Goal: Information Seeking & Learning: Learn about a topic

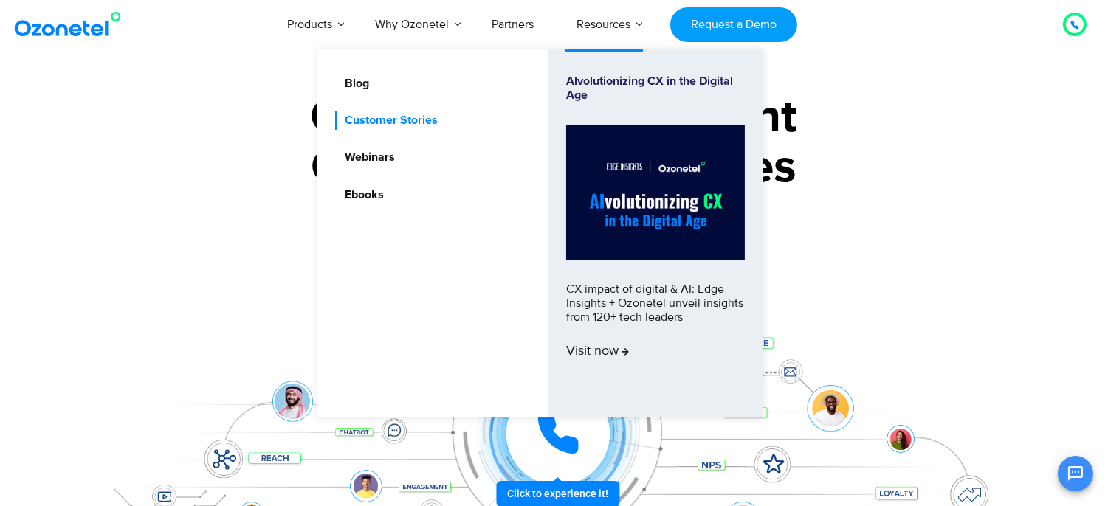
click at [405, 114] on link "Customer Stories" at bounding box center [387, 120] width 105 height 18
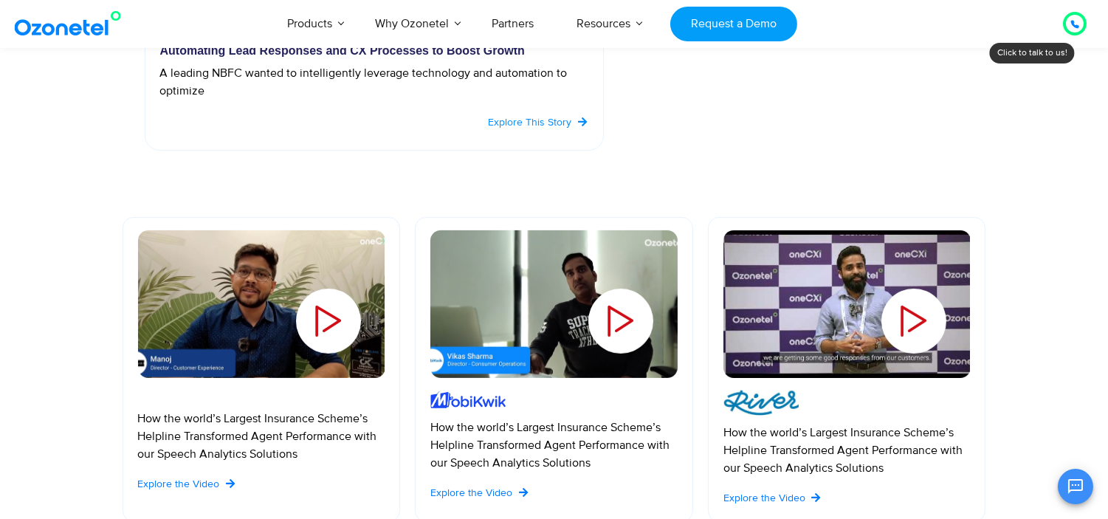
scroll to position [902, 0]
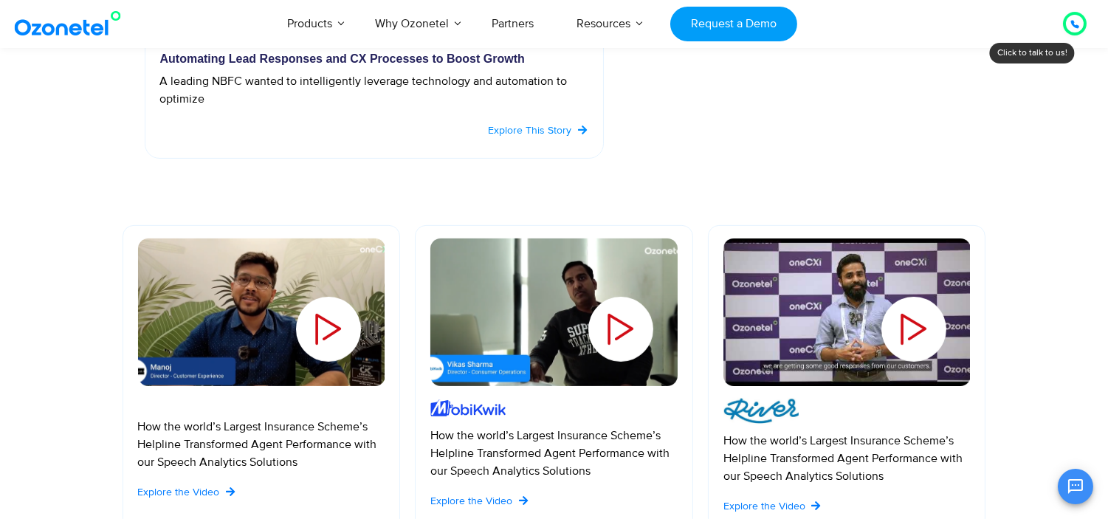
click at [350, 325] on div "Play" at bounding box center [307, 306] width 154 height 159
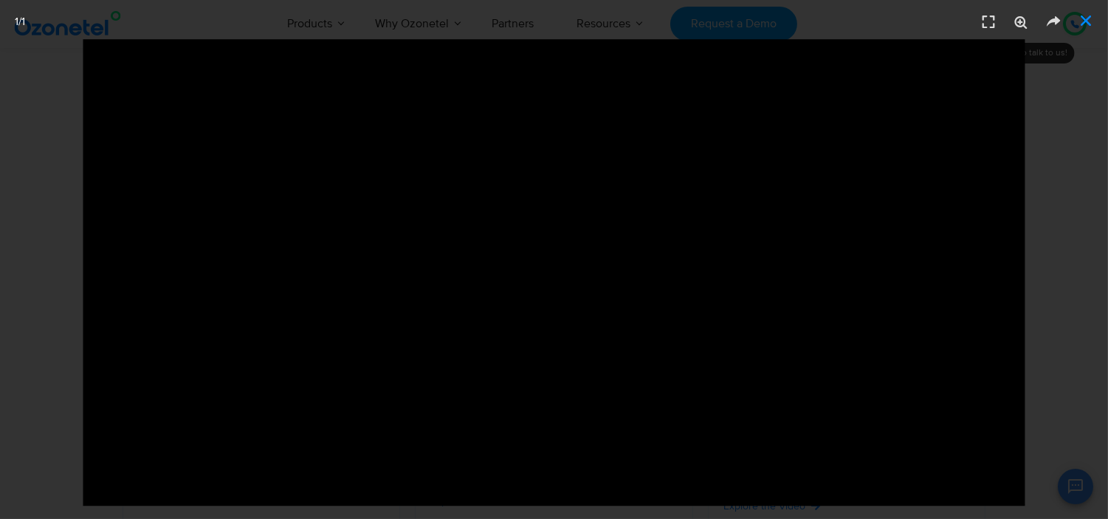
click at [1085, 27] on icon "Close (Esc)" at bounding box center [1086, 20] width 15 height 15
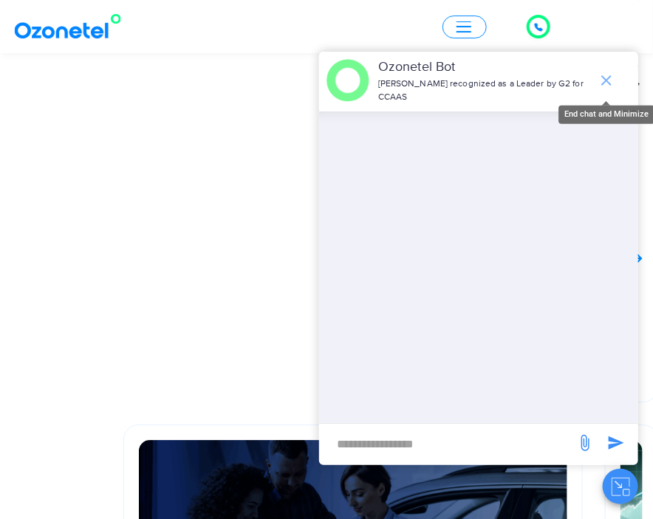
click at [606, 82] on icon "end chat or minimize" at bounding box center [606, 81] width 18 height 18
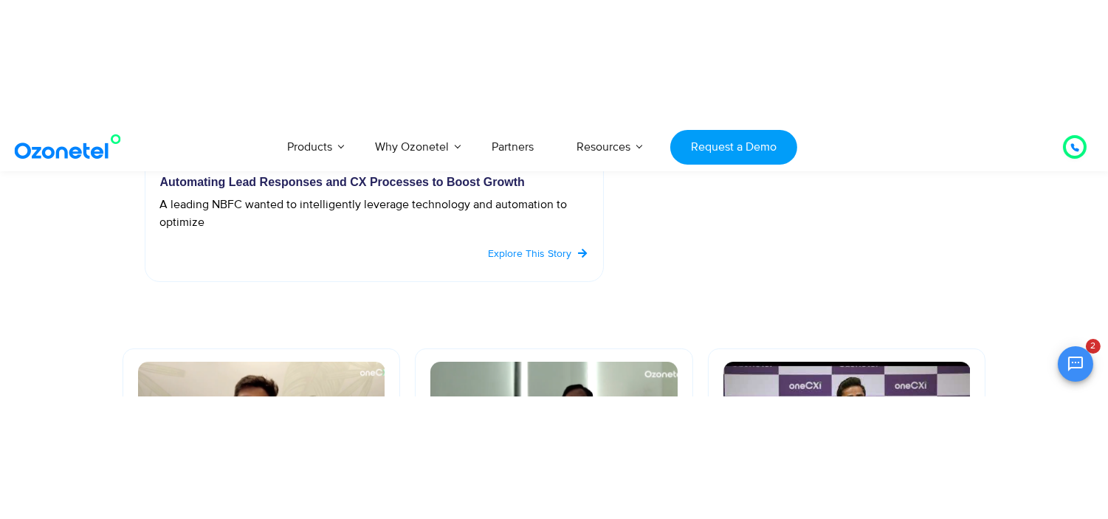
scroll to position [0, 0]
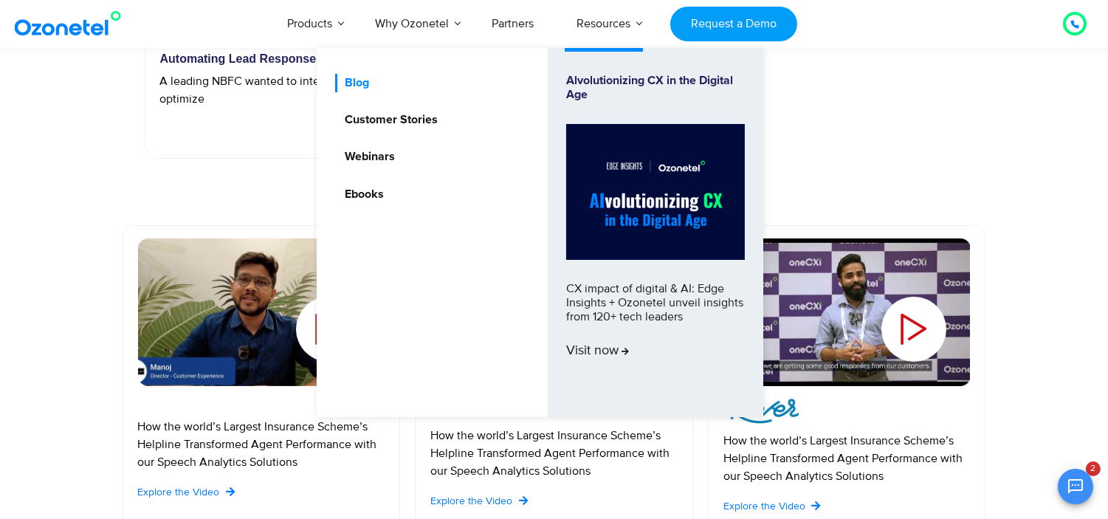
click at [359, 82] on link "Blog" at bounding box center [353, 83] width 36 height 18
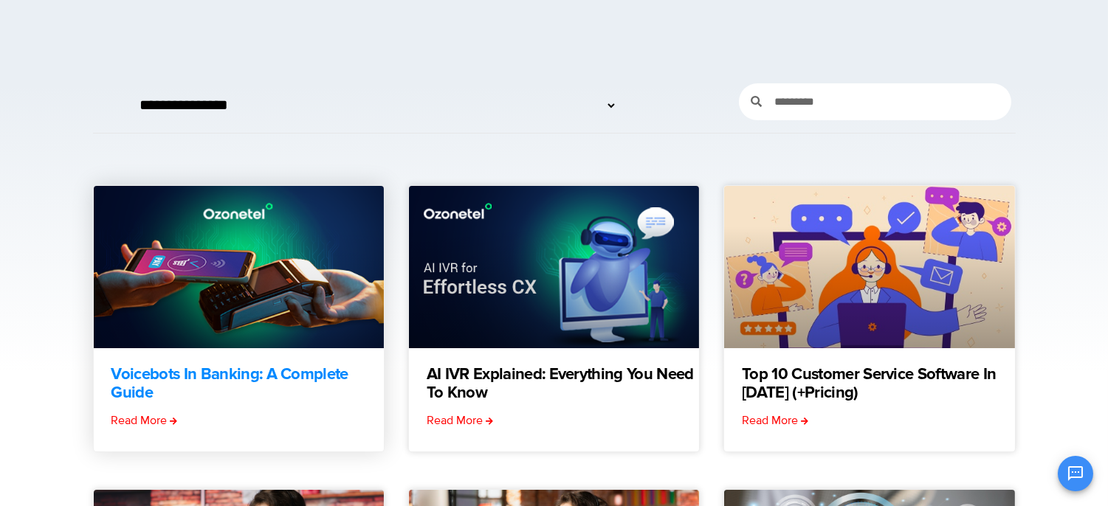
click at [155, 378] on link "Voicebots in Banking: A Complete Guide" at bounding box center [247, 384] width 272 height 37
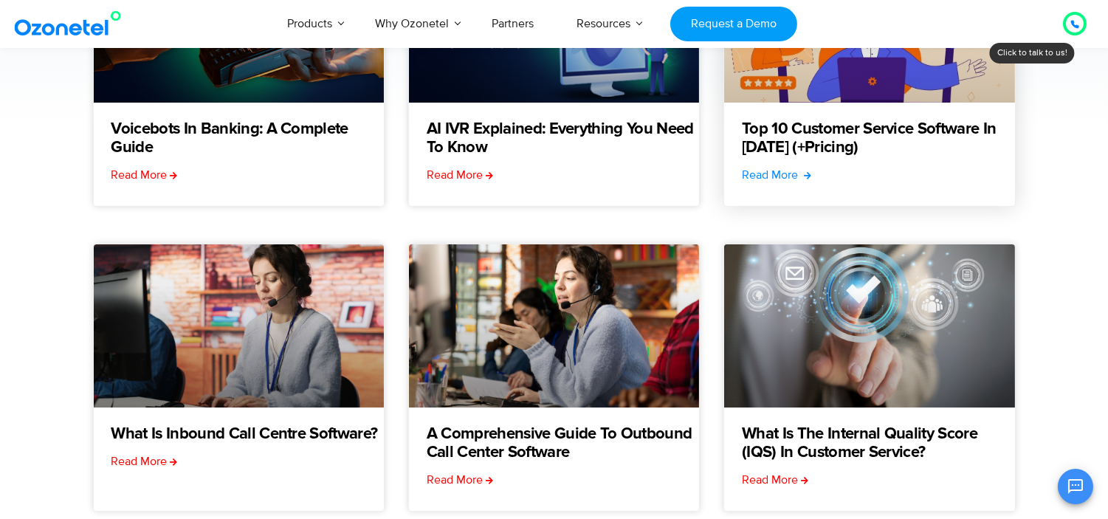
scroll to position [656, 0]
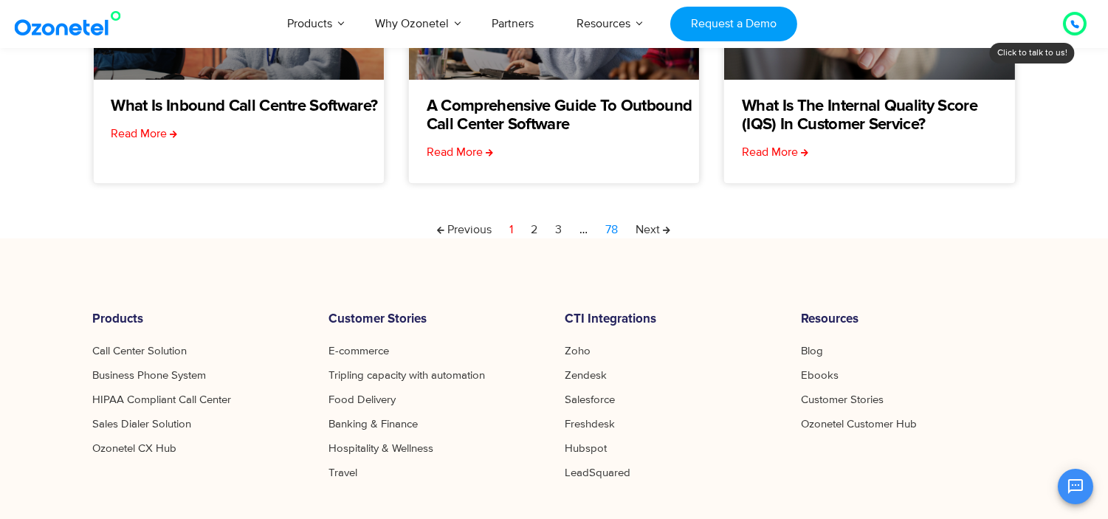
click at [617, 226] on link "Page 78" at bounding box center [612, 230] width 13 height 18
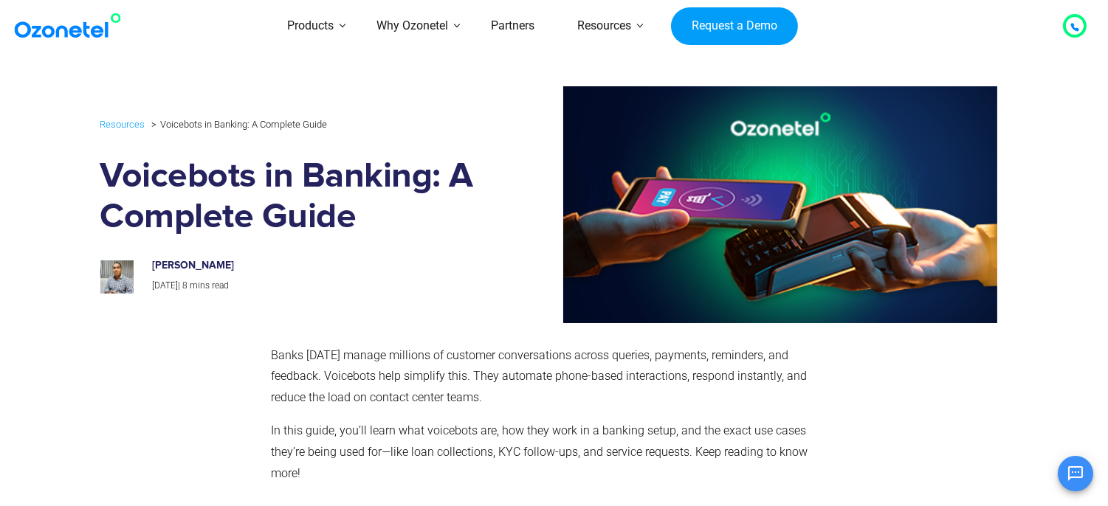
scroll to position [171, 0]
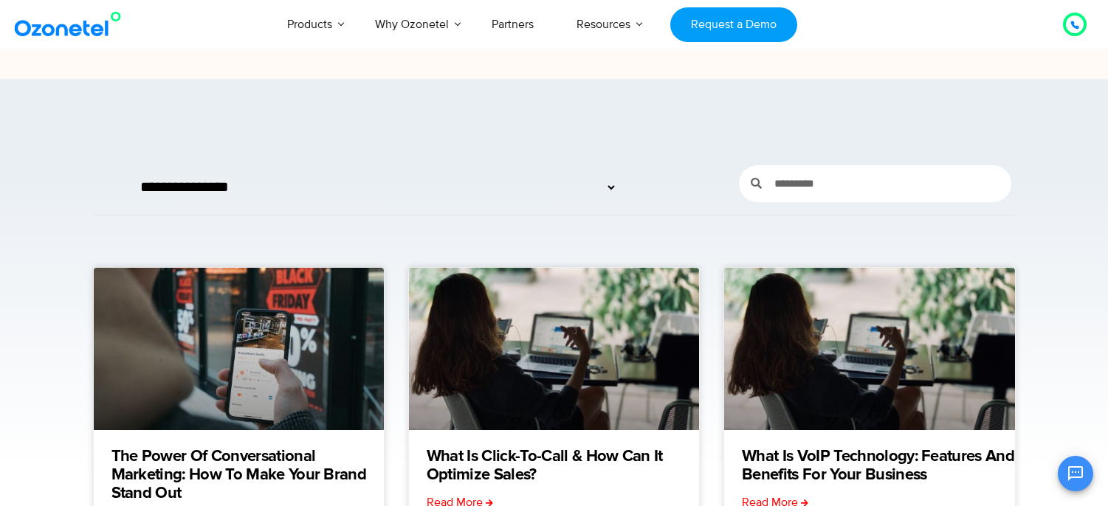
click at [802, 474] on div "OK Ozonetel Bot Ozonetel recognized as a Leader by G2 for CCAAS Now, tell me – …" at bounding box center [933, 472] width 319 height 39
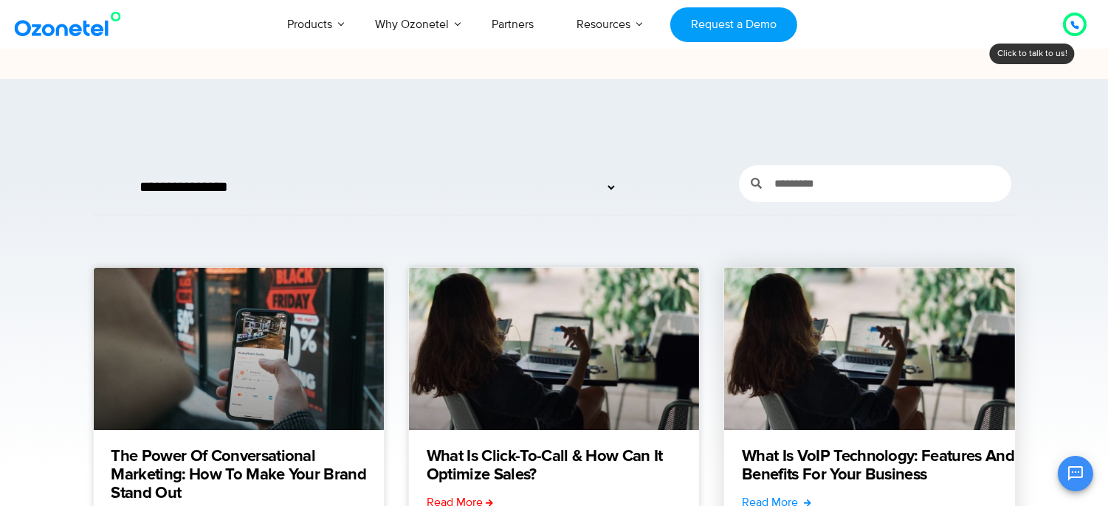
click at [790, 506] on link "Read More" at bounding box center [776, 503] width 69 height 18
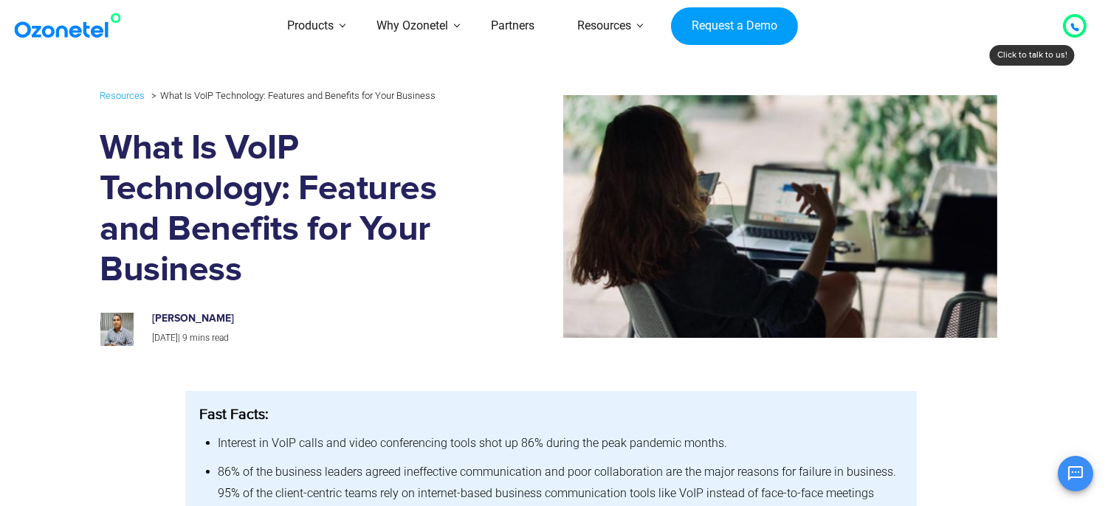
click at [85, 25] on img at bounding box center [71, 26] width 120 height 27
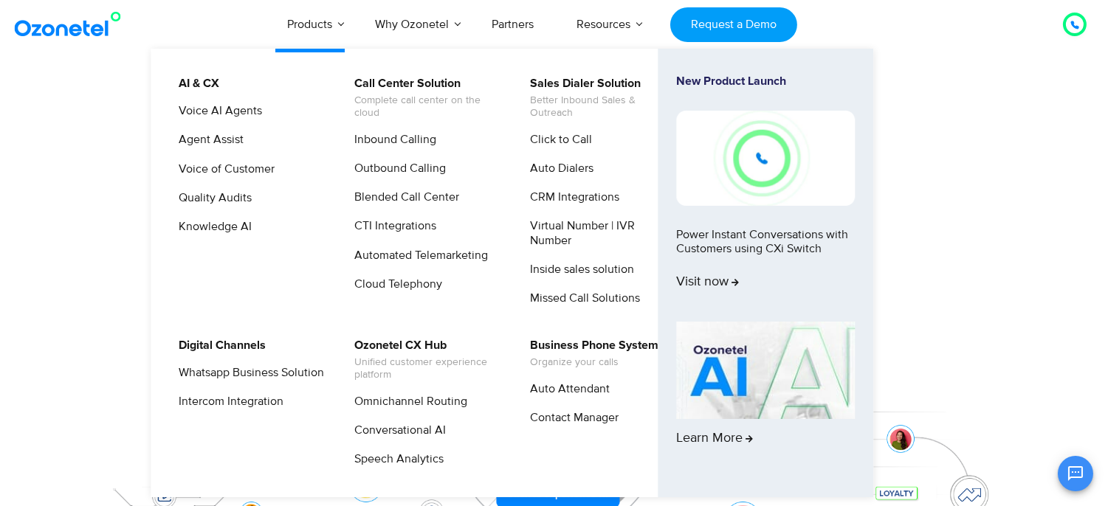
scroll to position [143, 0]
click at [227, 107] on link "Voice AI Agents" at bounding box center [216, 111] width 95 height 18
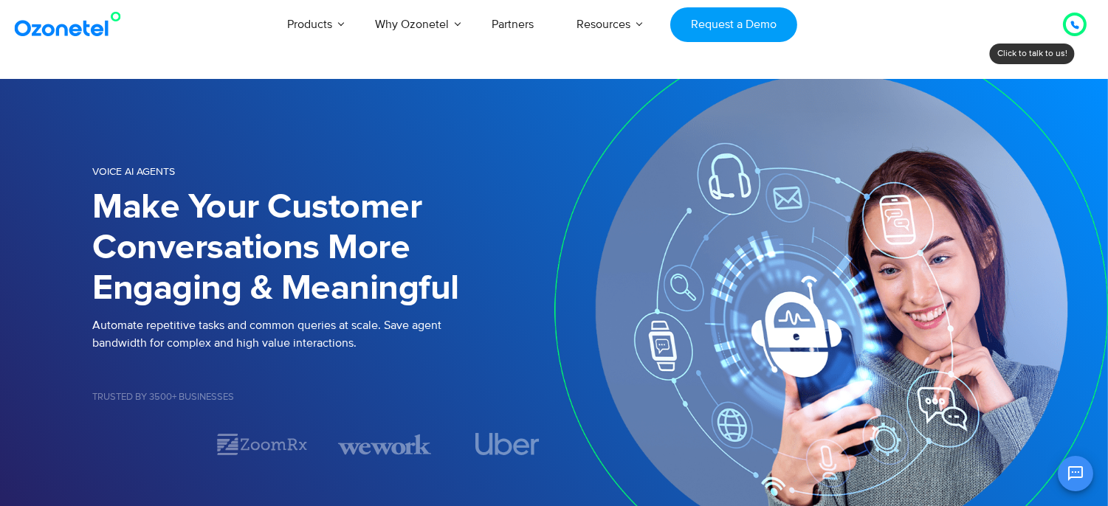
scroll to position [143, 0]
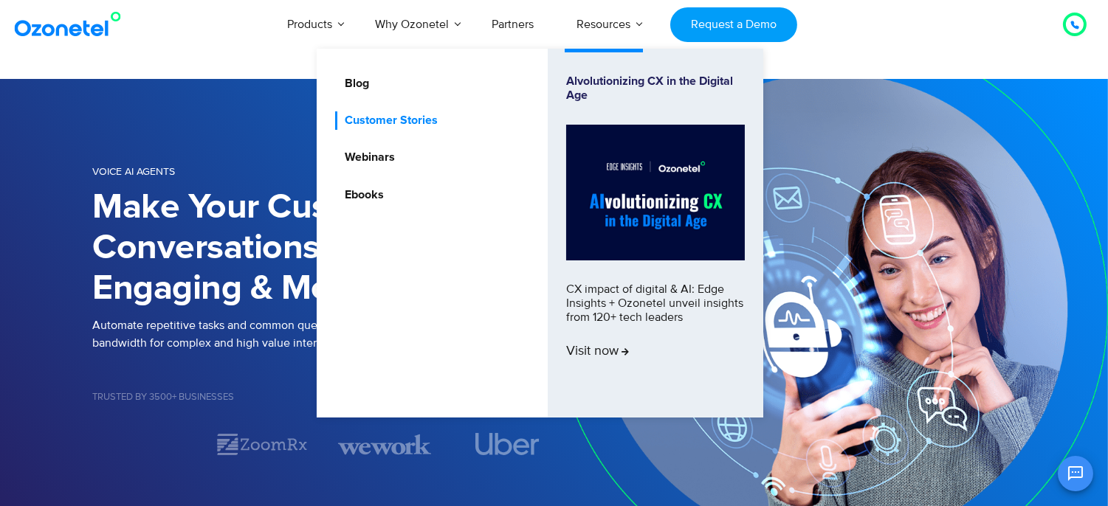
click at [436, 113] on link "Customer Stories" at bounding box center [387, 120] width 105 height 18
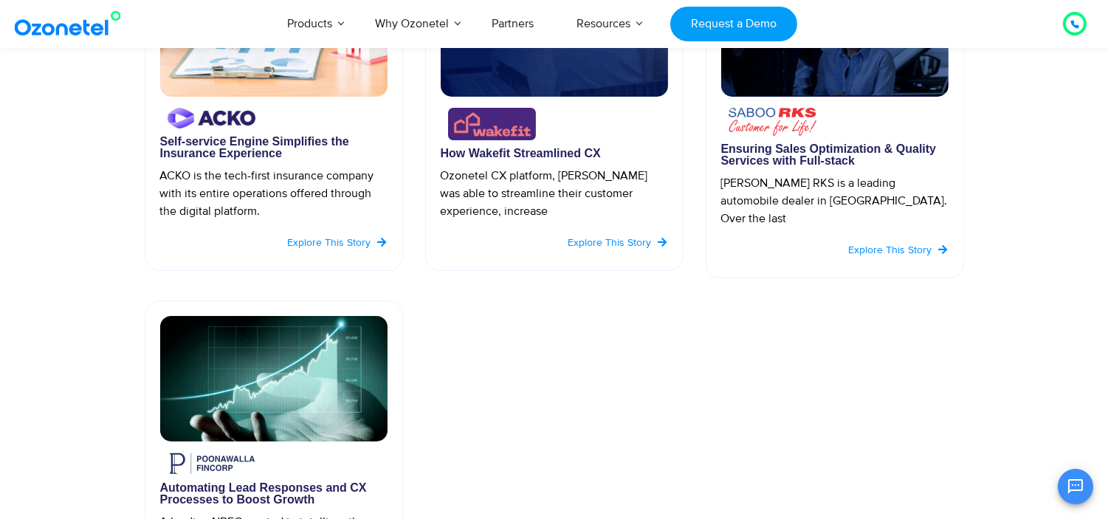
scroll to position [410, 0]
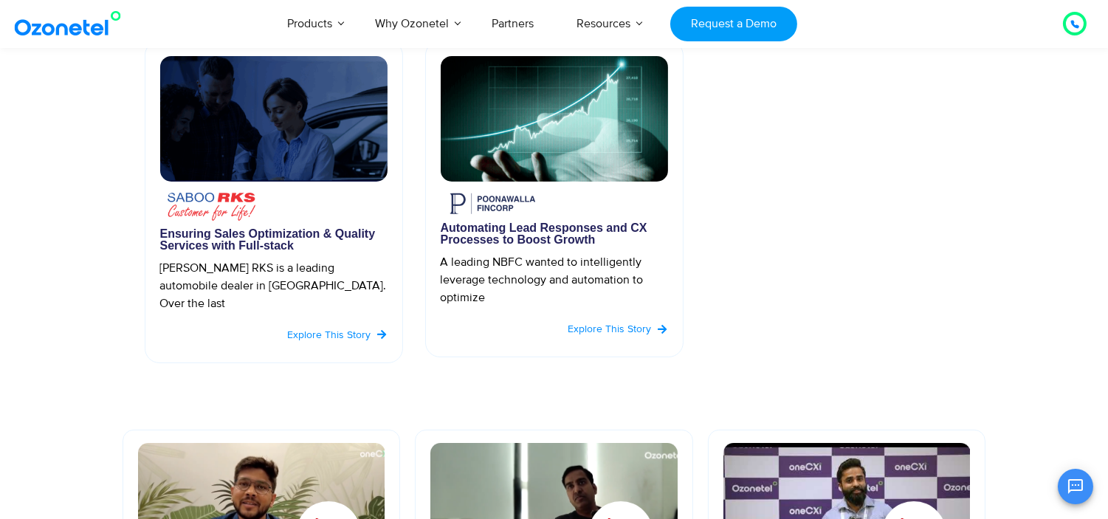
click at [565, 151] on img at bounding box center [554, 119] width 227 height 126
click at [239, 157] on img at bounding box center [273, 119] width 227 height 126
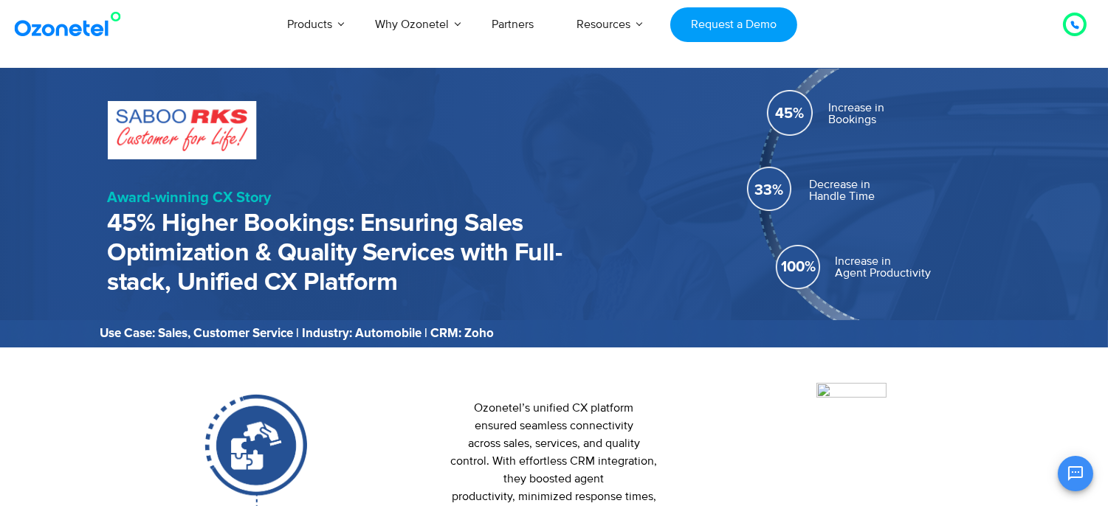
scroll to position [143, 0]
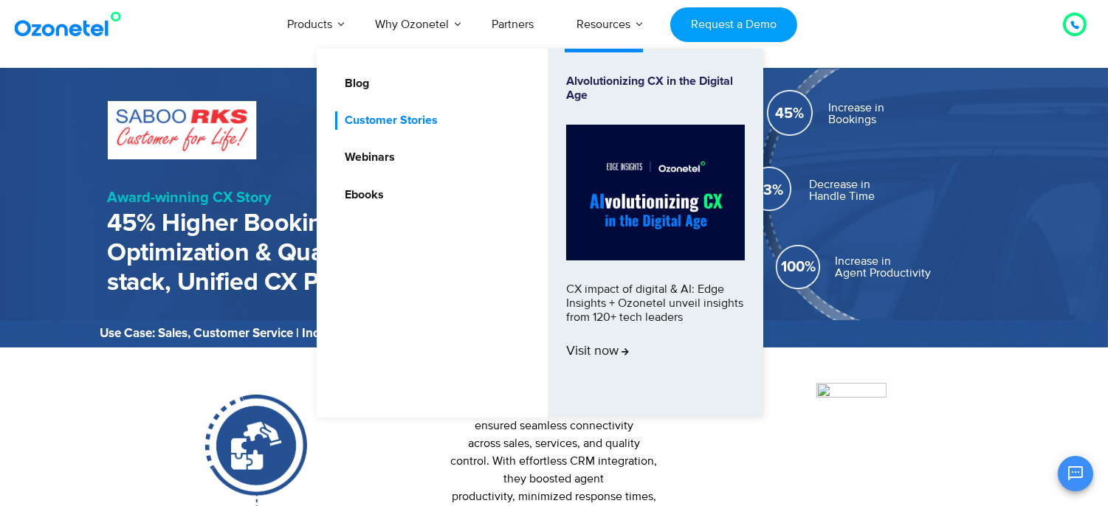
click at [397, 115] on link "Customer Stories" at bounding box center [387, 120] width 105 height 18
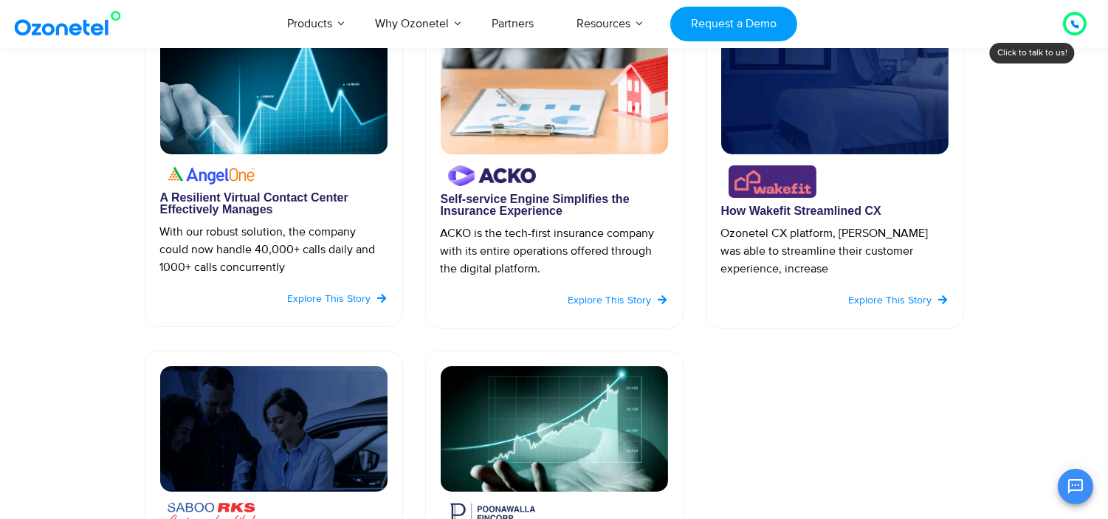
scroll to position [347, 0]
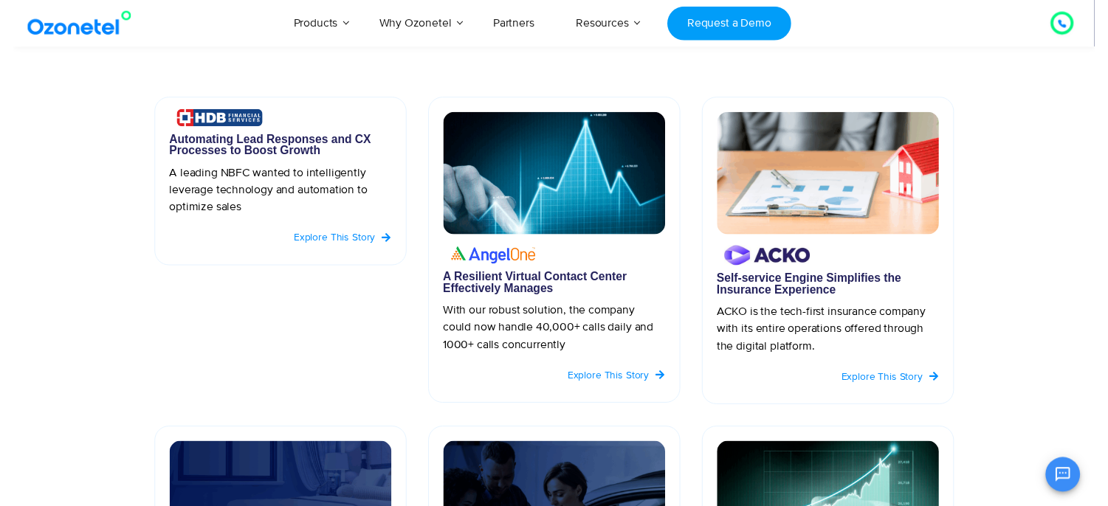
scroll to position [100, 0]
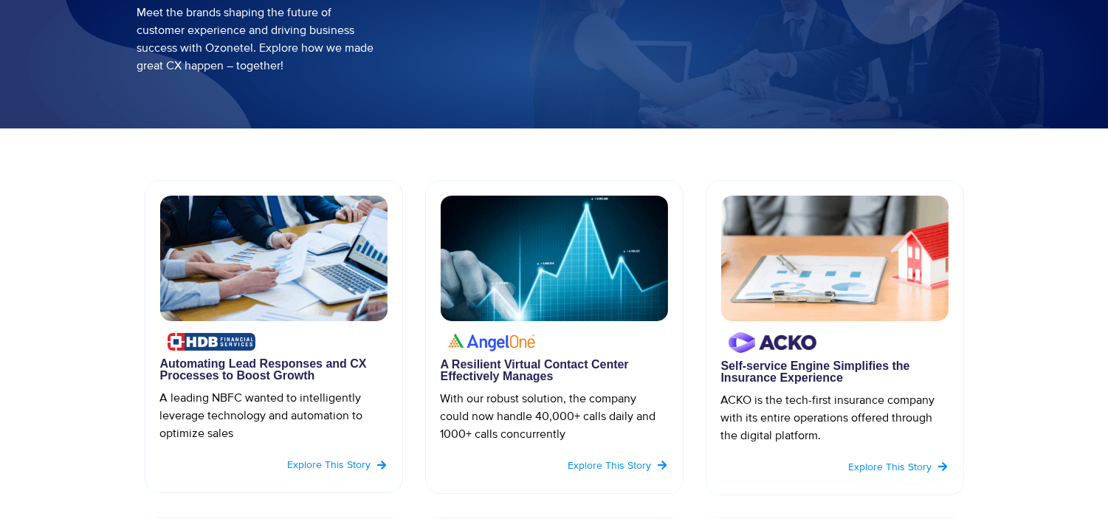
scroll to position [182, 0]
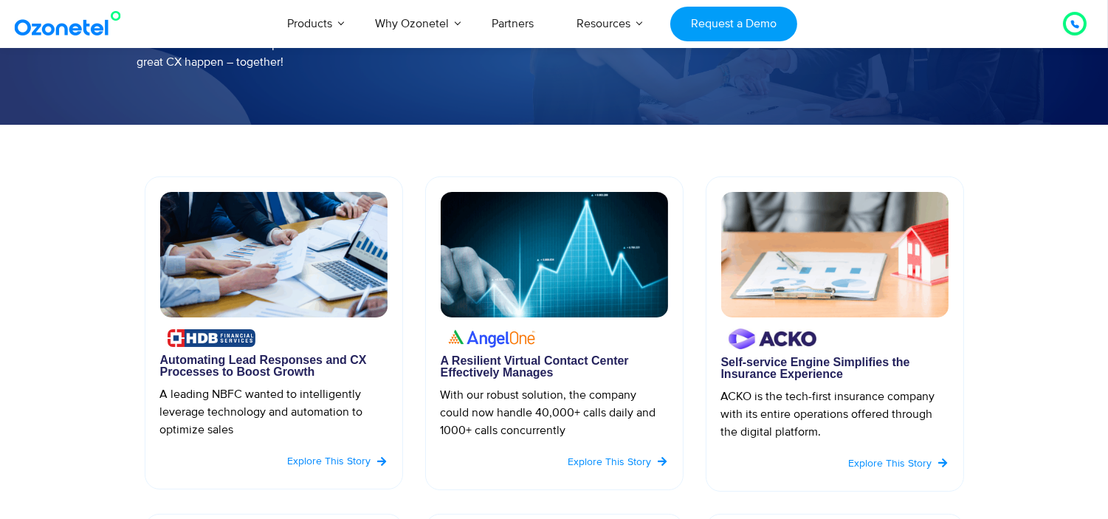
click at [315, 459] on span "Explore this Story" at bounding box center [329, 461] width 83 height 13
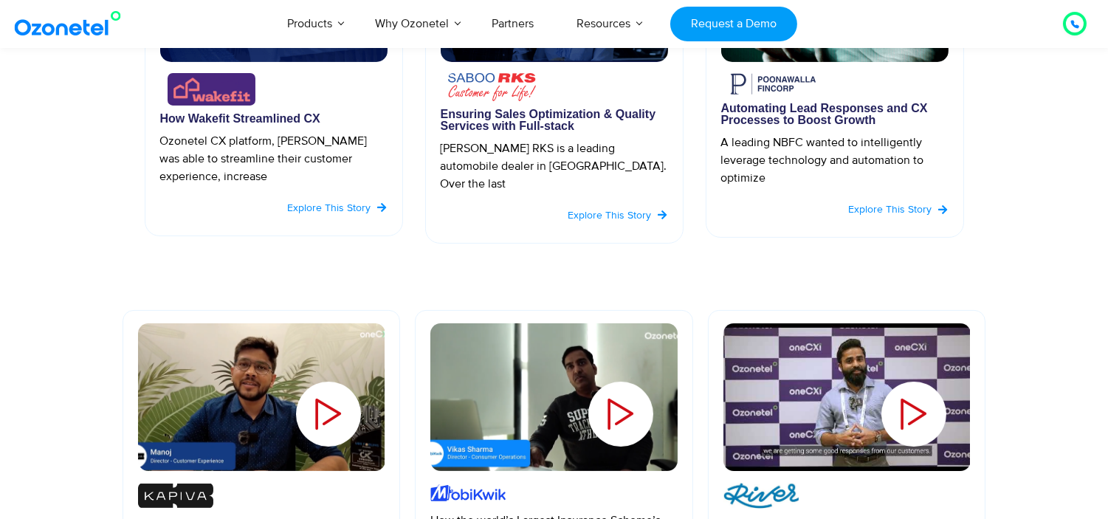
scroll to position [774, 0]
